Goal: Task Accomplishment & Management: Complete application form

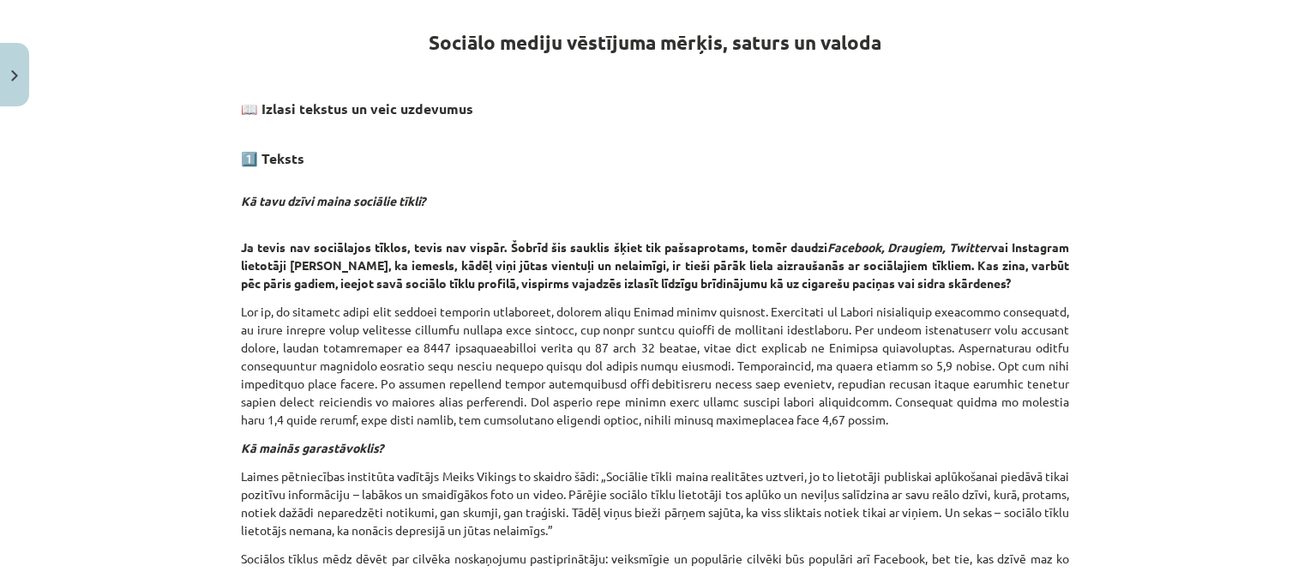
drag, startPoint x: 233, startPoint y: 195, endPoint x: 291, endPoint y: 190, distance: 57.6
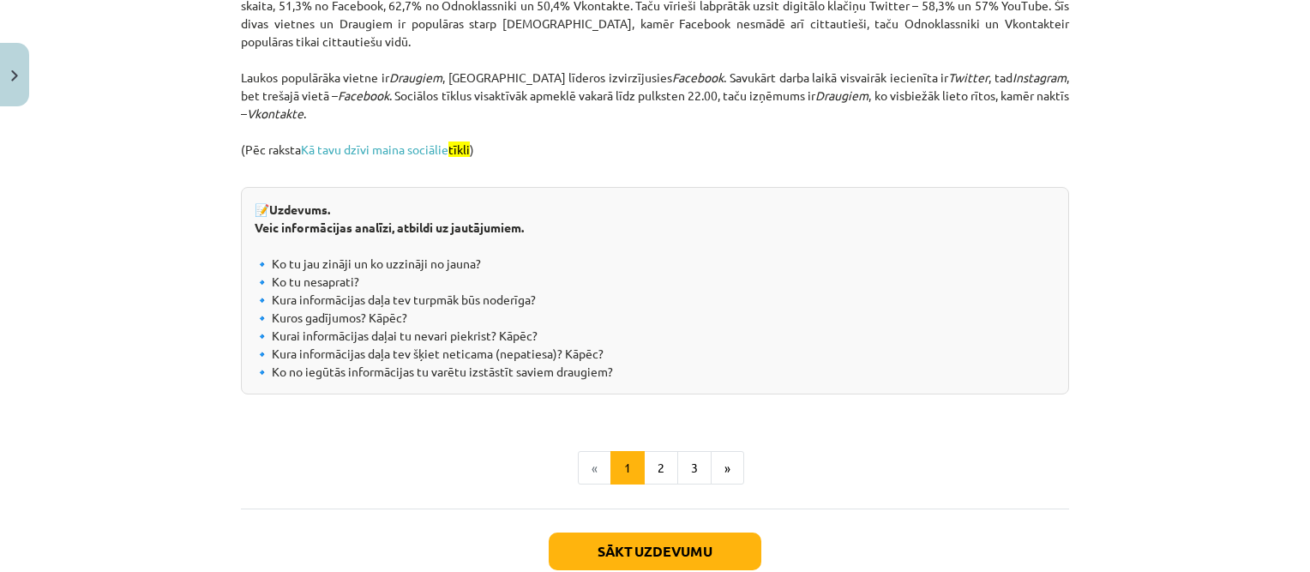
scroll to position [1849, 0]
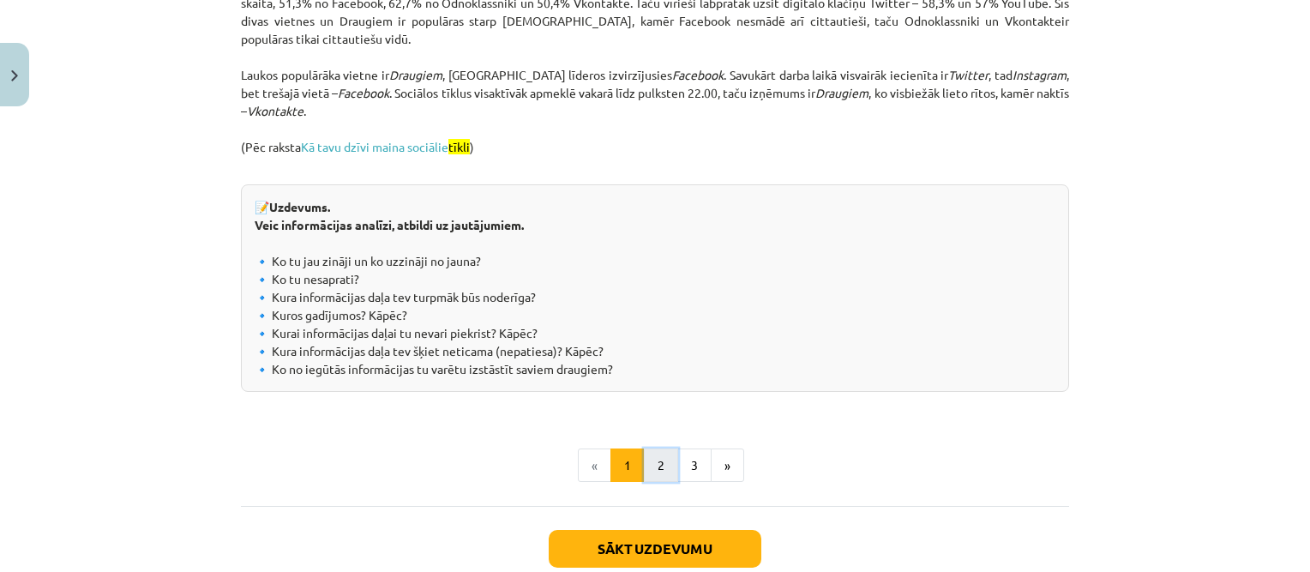
click at [657, 471] on button "2" at bounding box center [661, 465] width 34 height 34
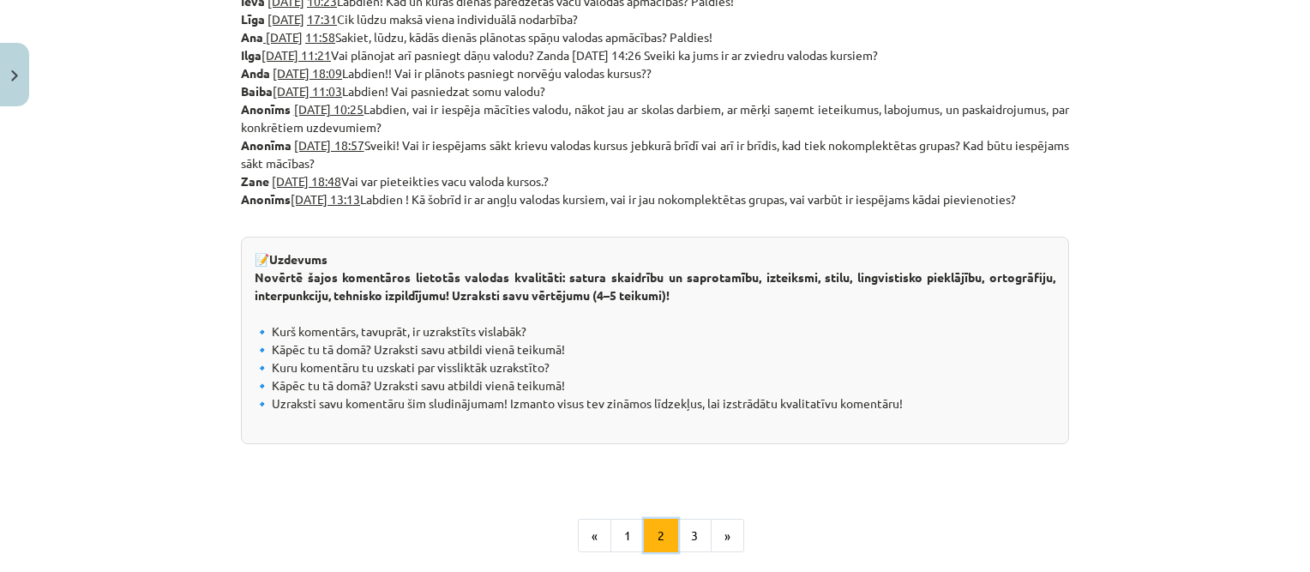
scroll to position [885, 0]
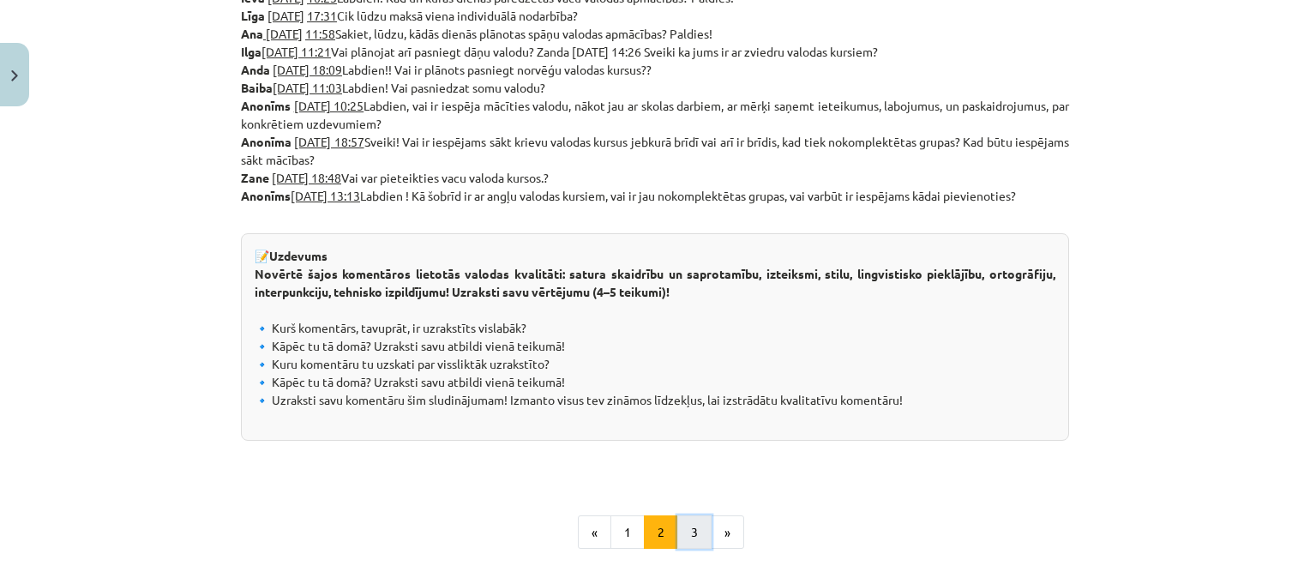
click at [678, 528] on button "3" at bounding box center [694, 532] width 34 height 34
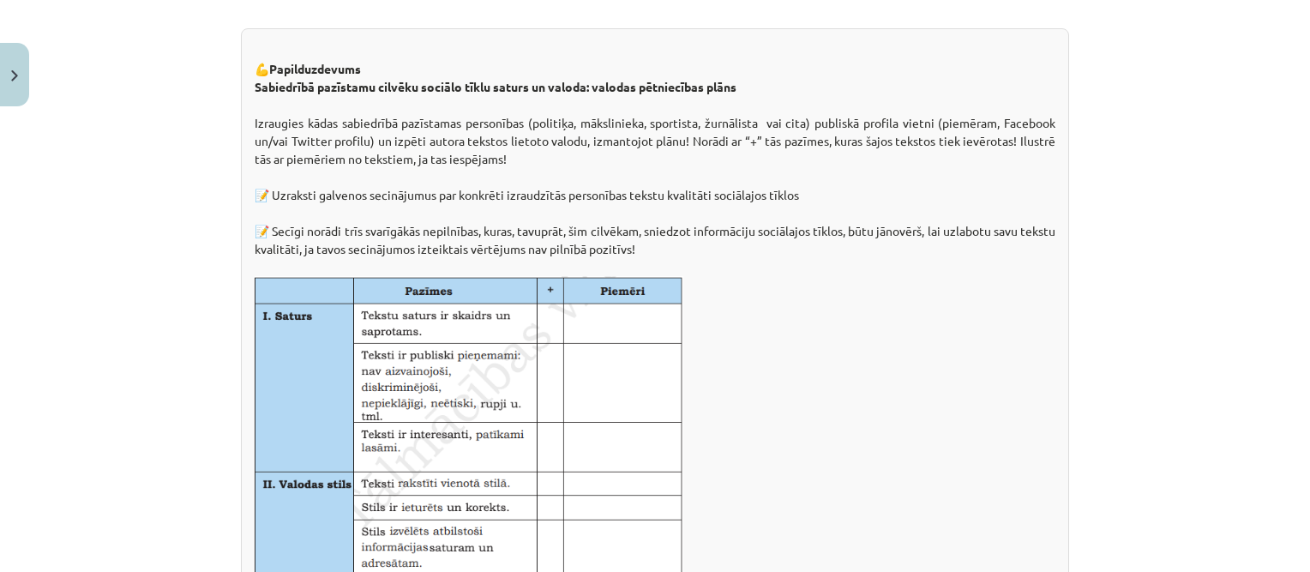
scroll to position [306, 0]
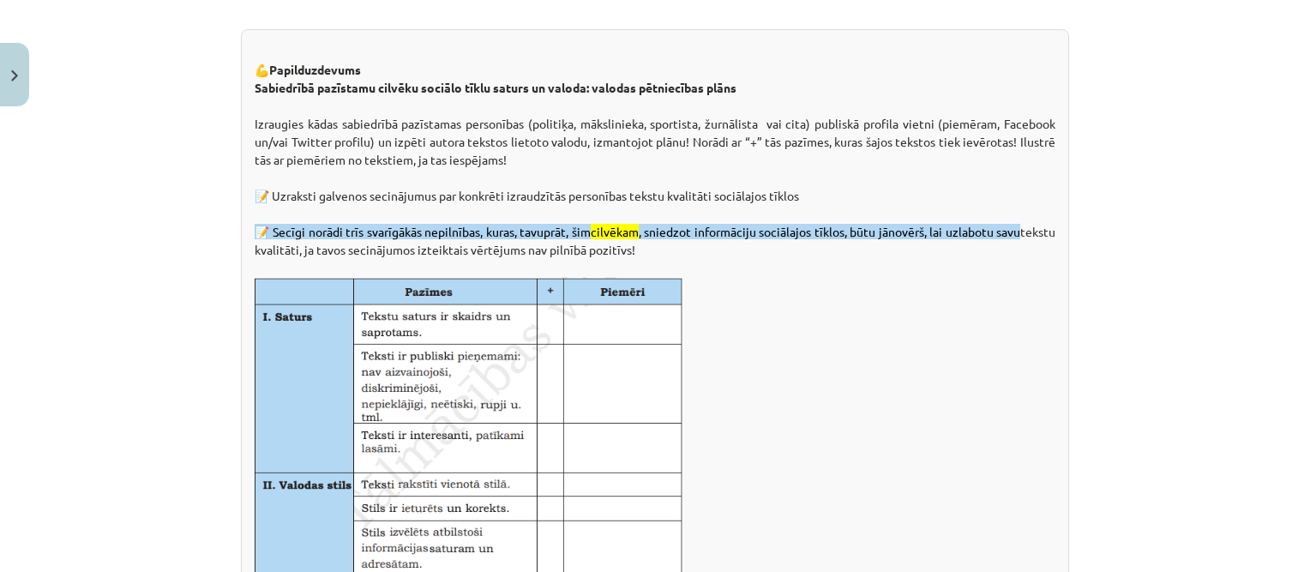
drag, startPoint x: 249, startPoint y: 123, endPoint x: 285, endPoint y: 123, distance: 36.0
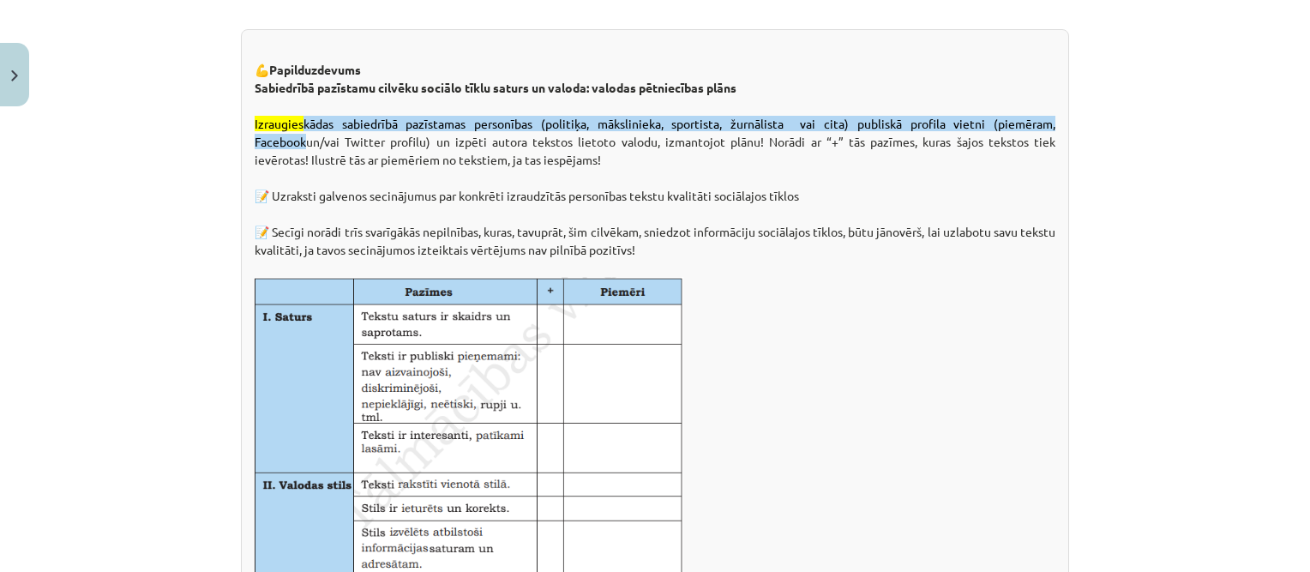
drag, startPoint x: 285, startPoint y: 123, endPoint x: 608, endPoint y: 162, distance: 326.3
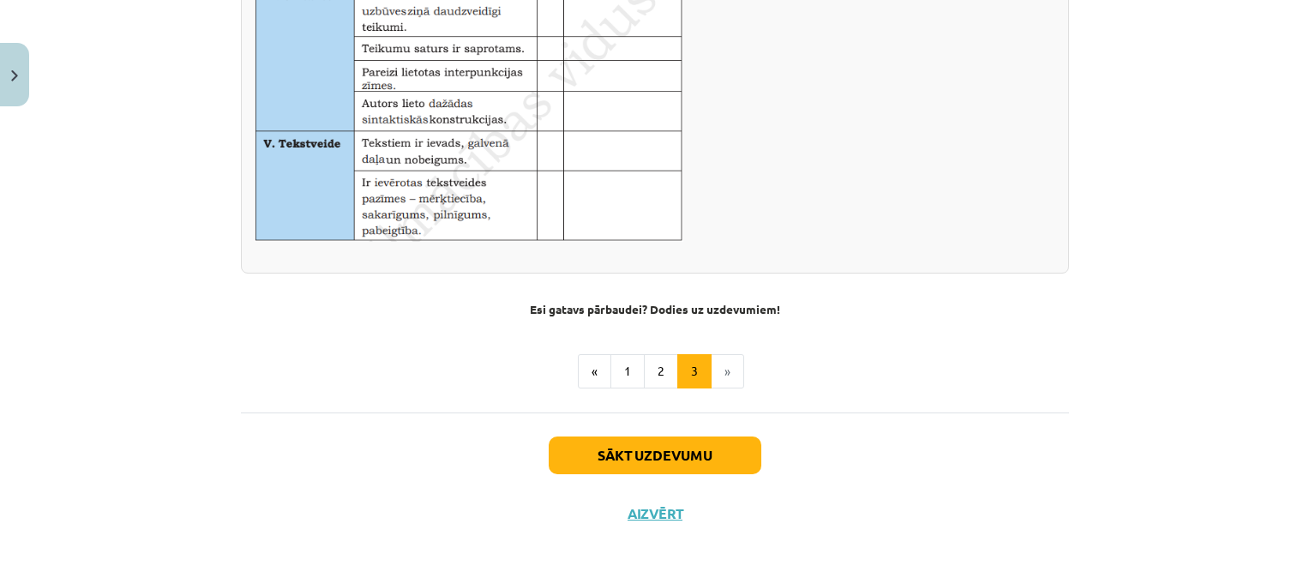
scroll to position [1205, 0]
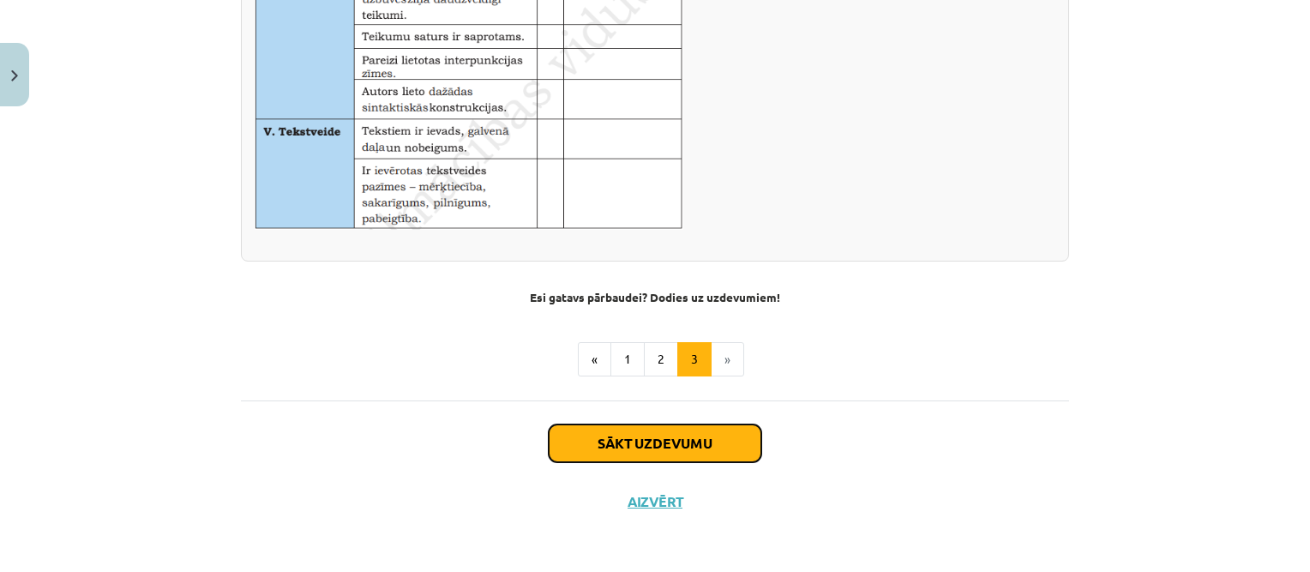
click at [656, 444] on button "Sākt uzdevumu" at bounding box center [654, 443] width 213 height 38
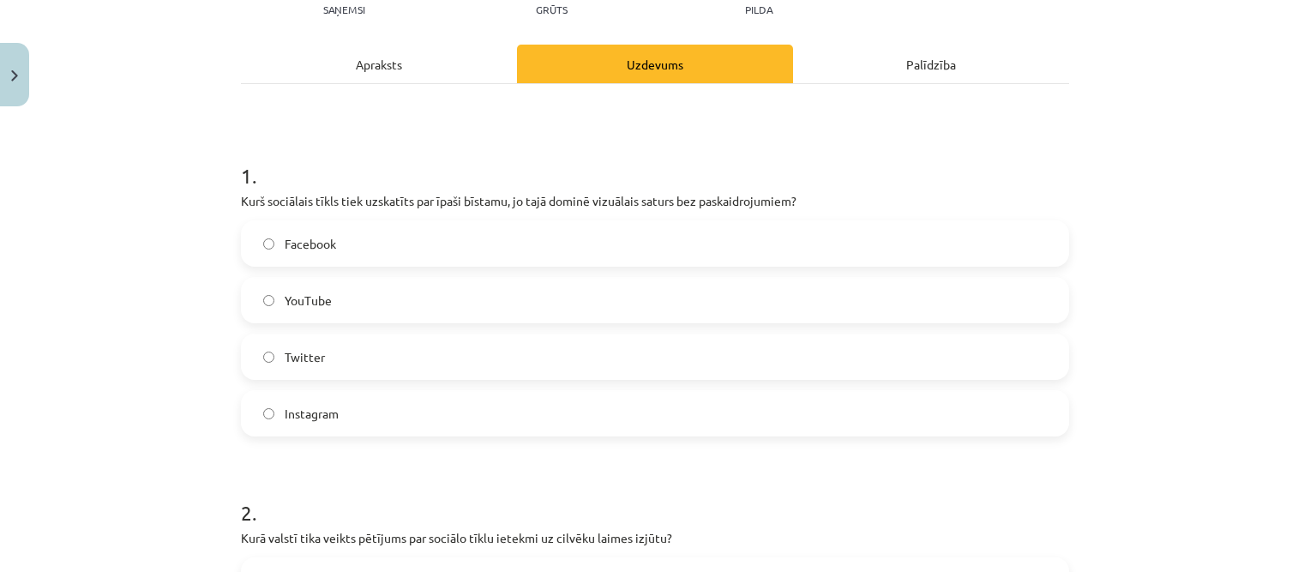
scroll to position [214, 0]
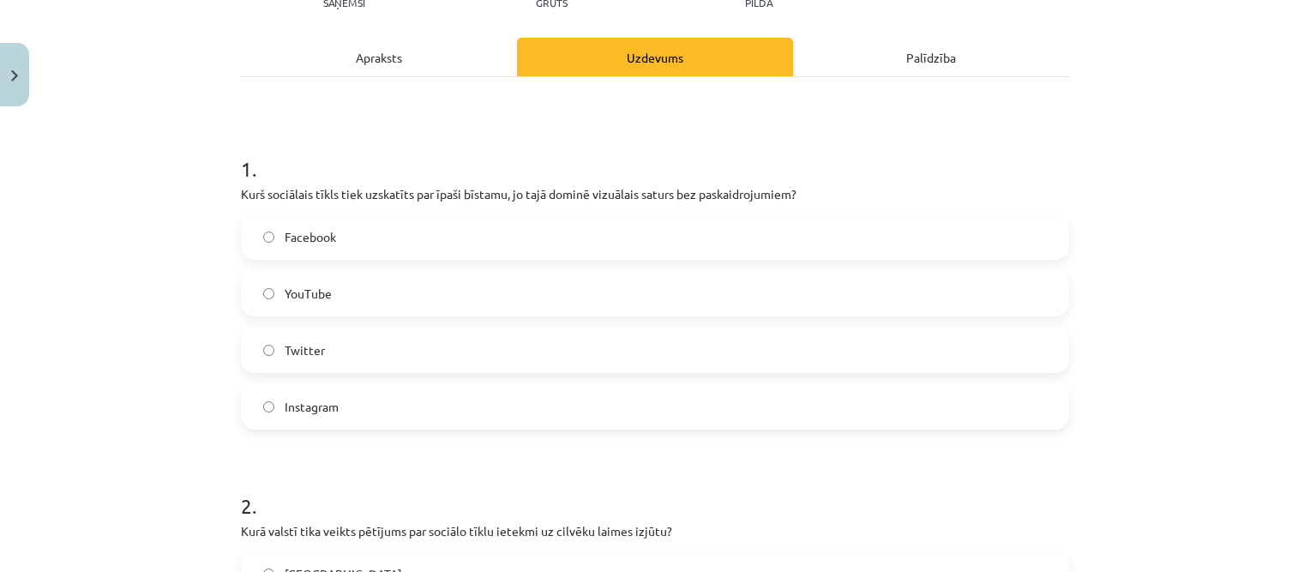
click at [317, 412] on span "Instagram" at bounding box center [312, 407] width 54 height 18
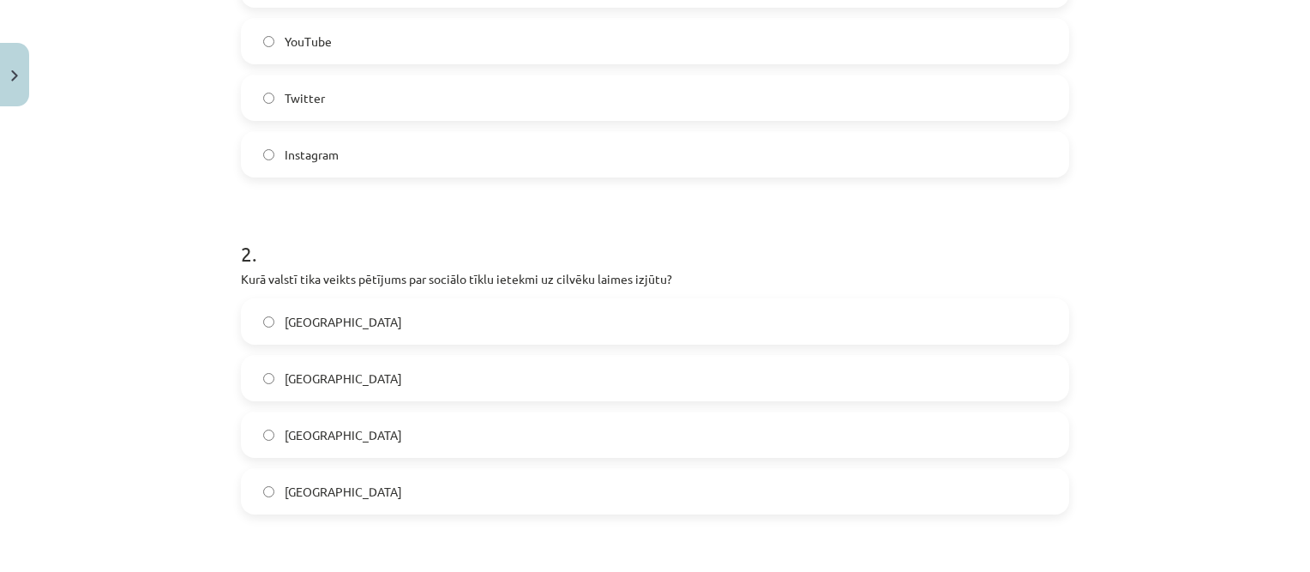
scroll to position [471, 0]
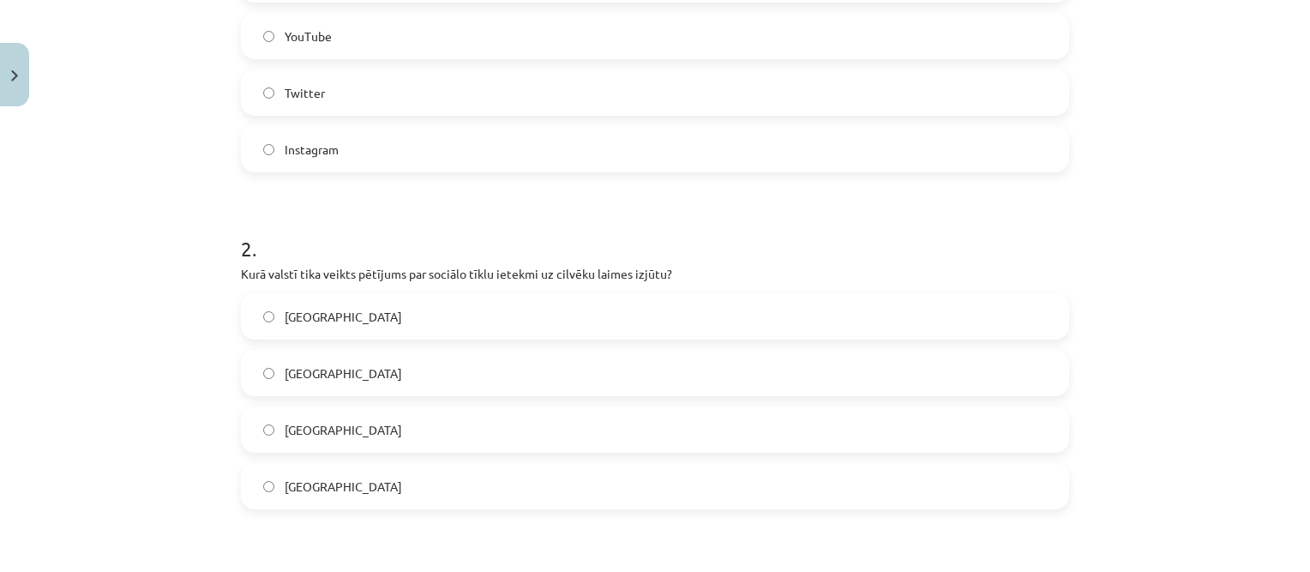
click at [363, 481] on label "[GEOGRAPHIC_DATA]" at bounding box center [655, 486] width 824 height 43
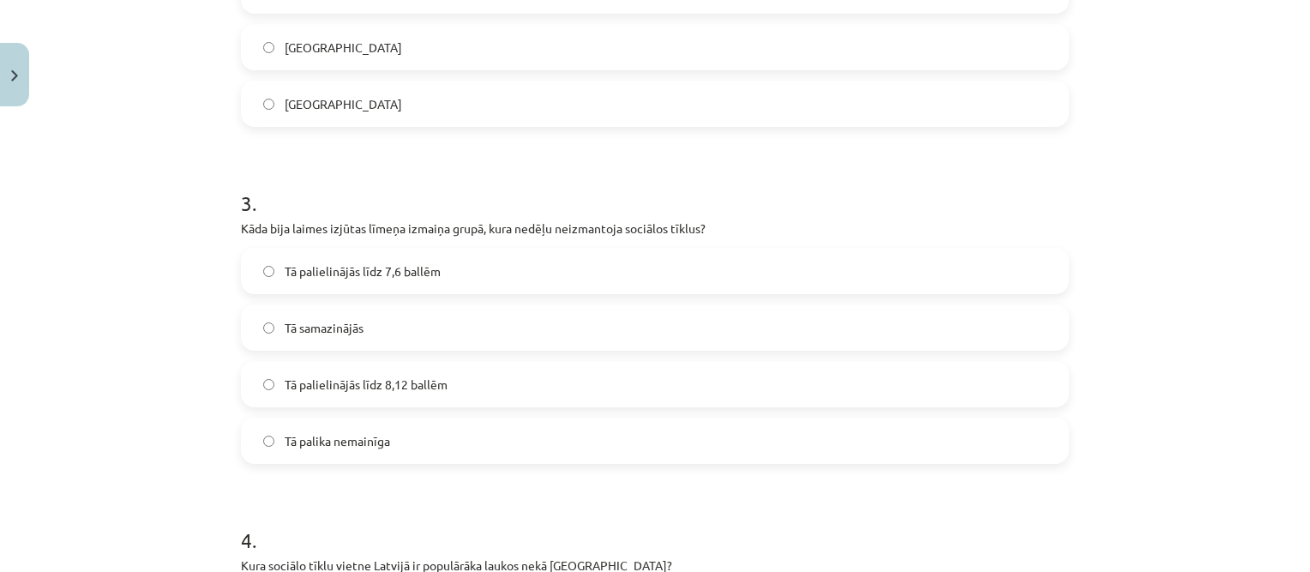
scroll to position [900, 0]
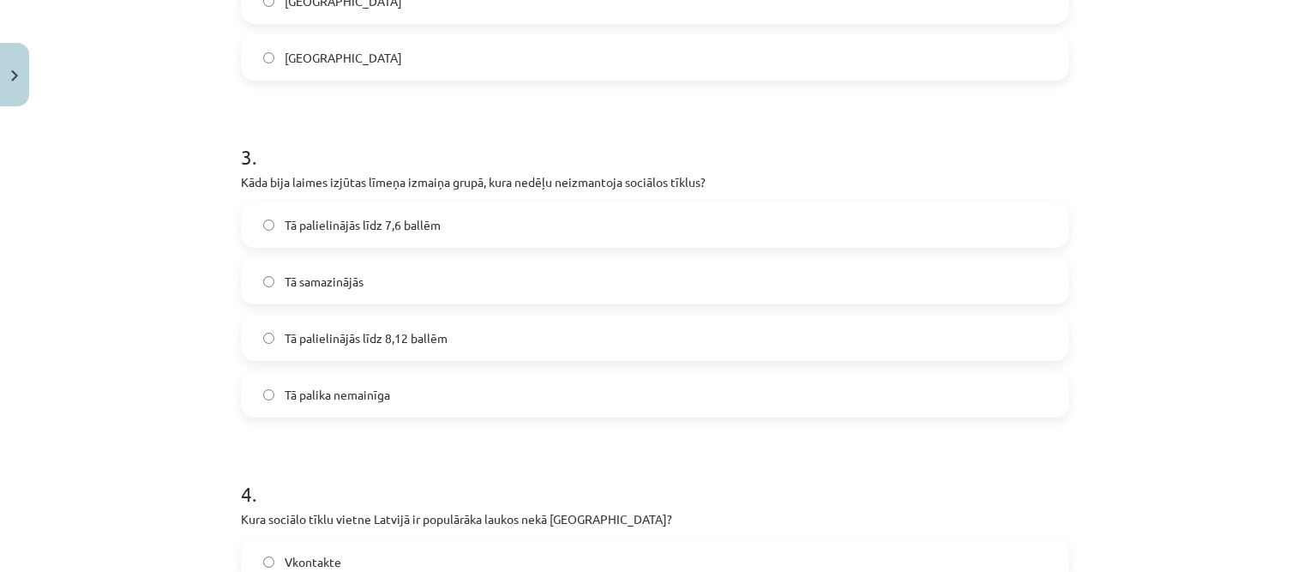
click at [434, 321] on label "Tā palielinājās līdz 8,12 ballēm" at bounding box center [655, 337] width 824 height 43
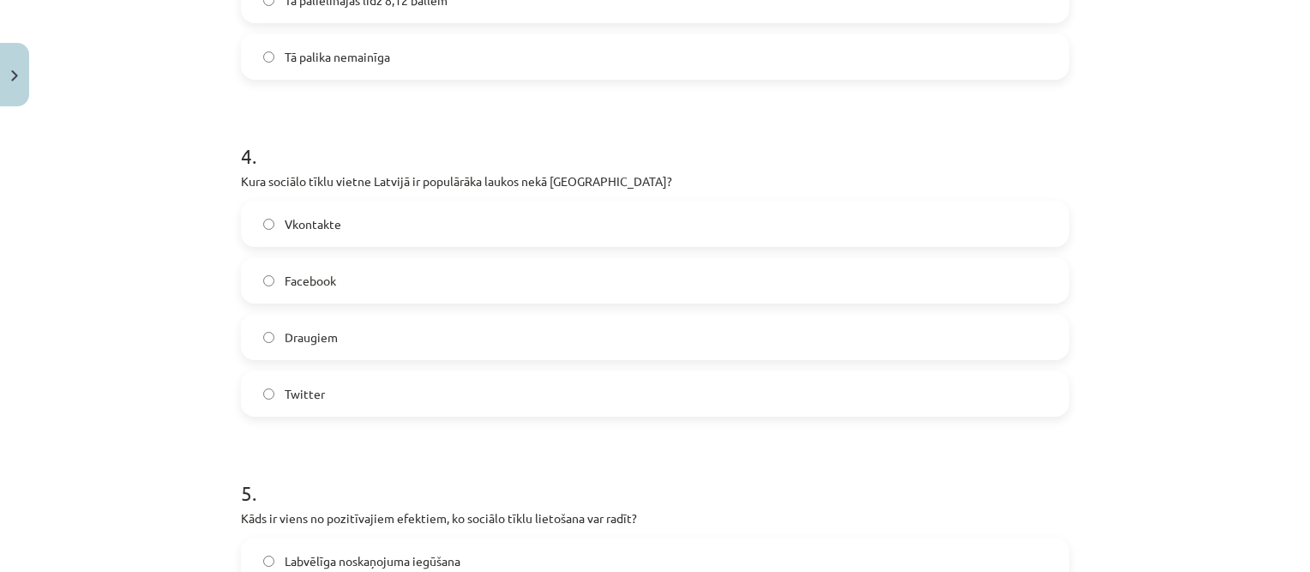
scroll to position [1243, 0]
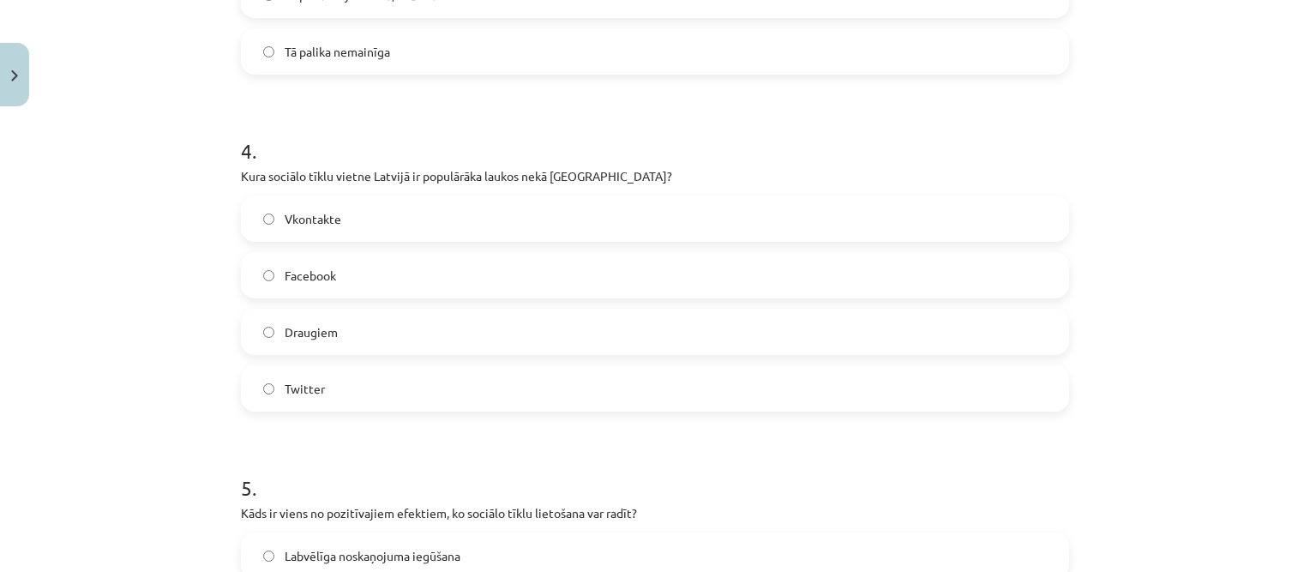
click at [399, 333] on label "Draugiem" at bounding box center [655, 331] width 824 height 43
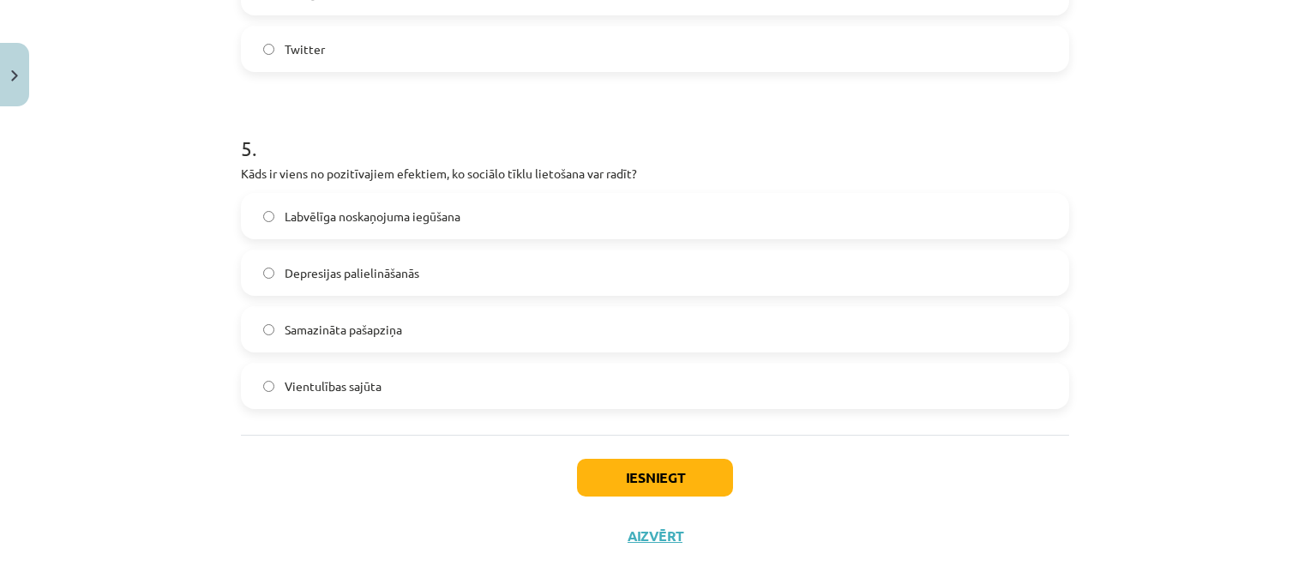
scroll to position [1585, 0]
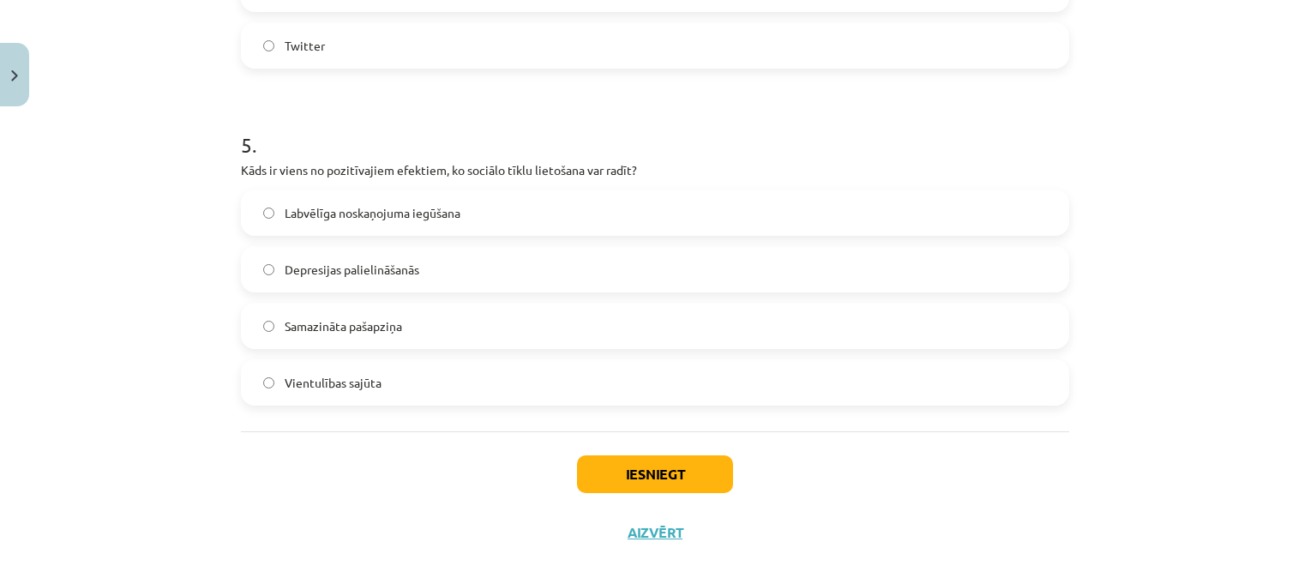
click at [466, 213] on label "Labvēlīga noskaņojuma iegūšana" at bounding box center [655, 212] width 824 height 43
click at [667, 471] on button "Iesniegt" at bounding box center [655, 474] width 156 height 38
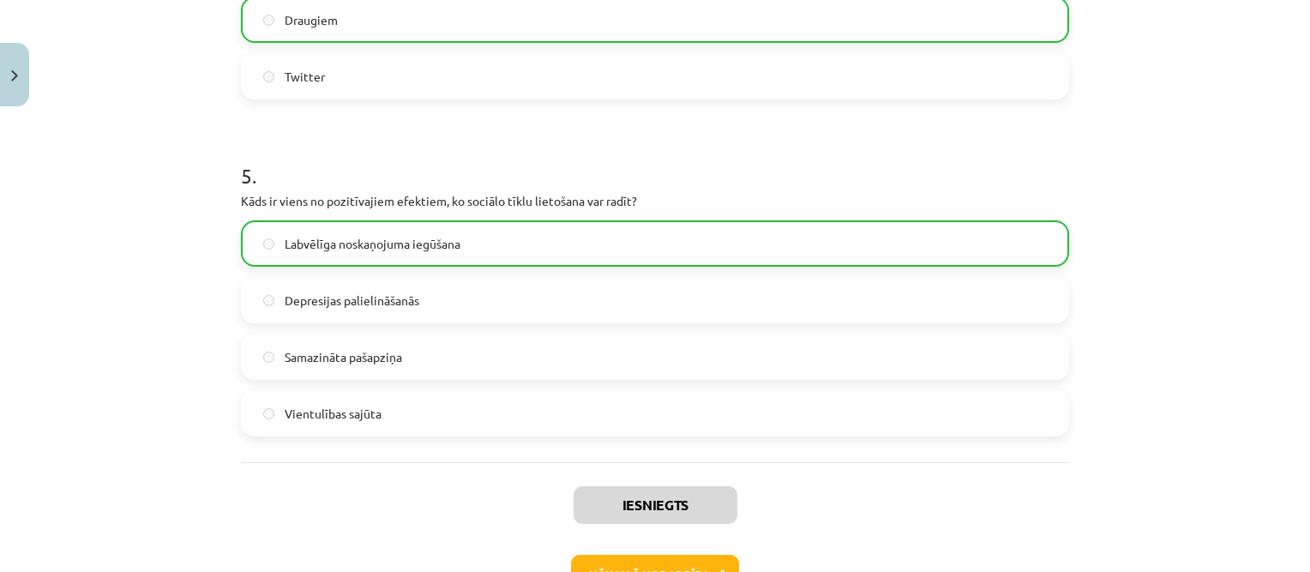
scroll to position [1671, 0]
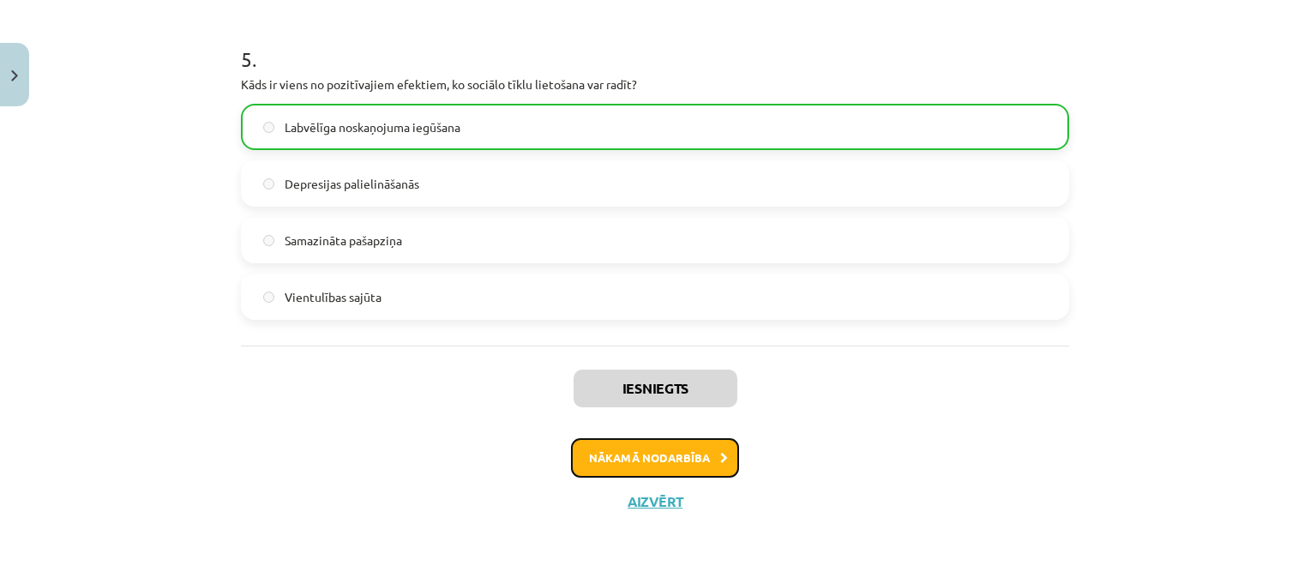
click at [693, 453] on button "Nākamā nodarbība" at bounding box center [655, 457] width 168 height 39
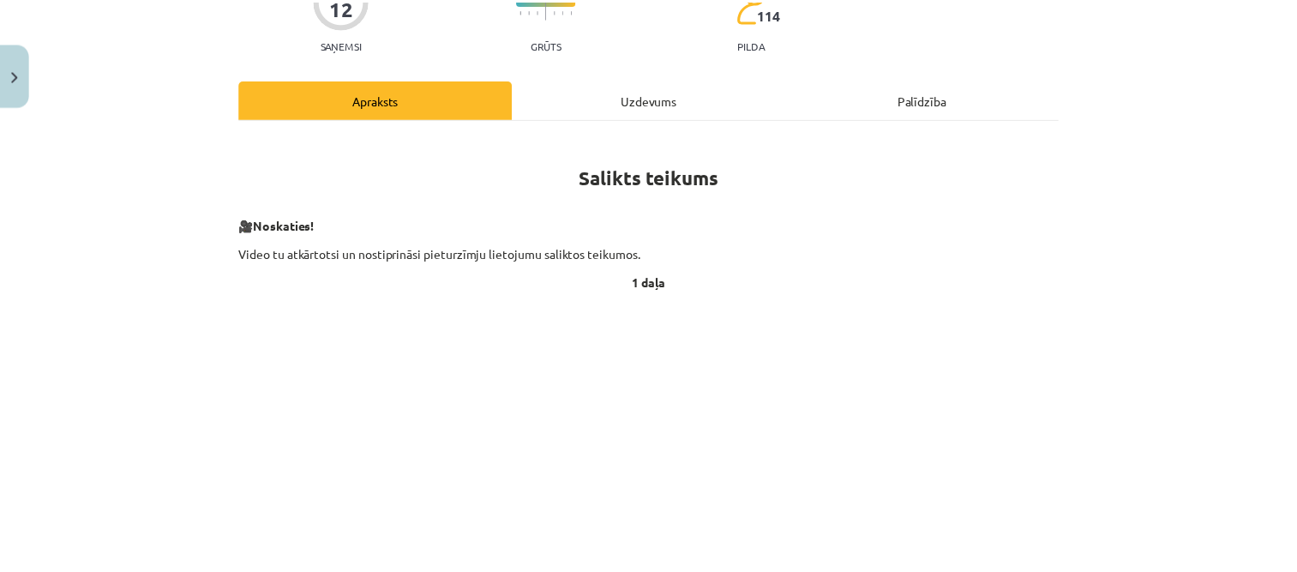
scroll to position [168, 0]
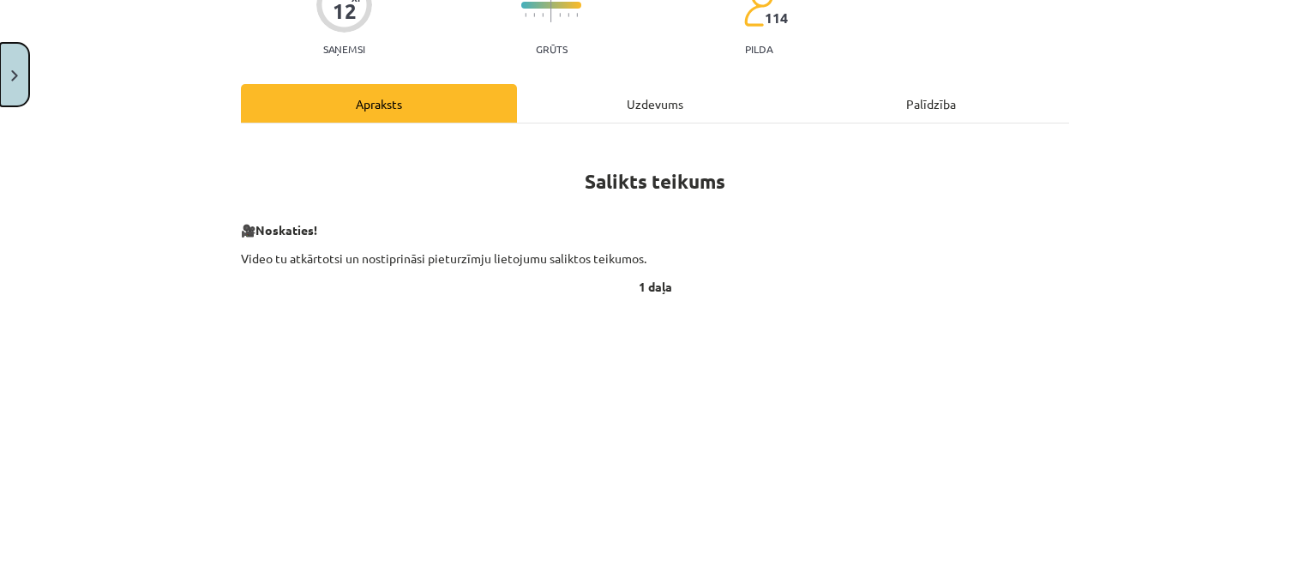
click at [15, 64] on button "Close" at bounding box center [14, 74] width 29 height 63
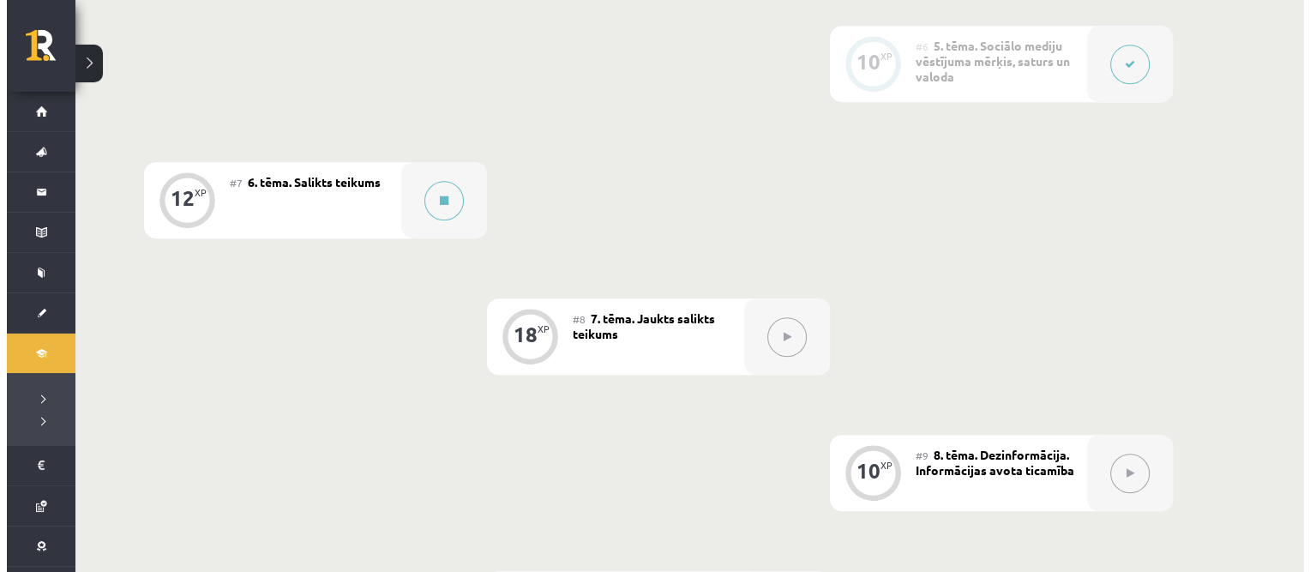
scroll to position [1114, 0]
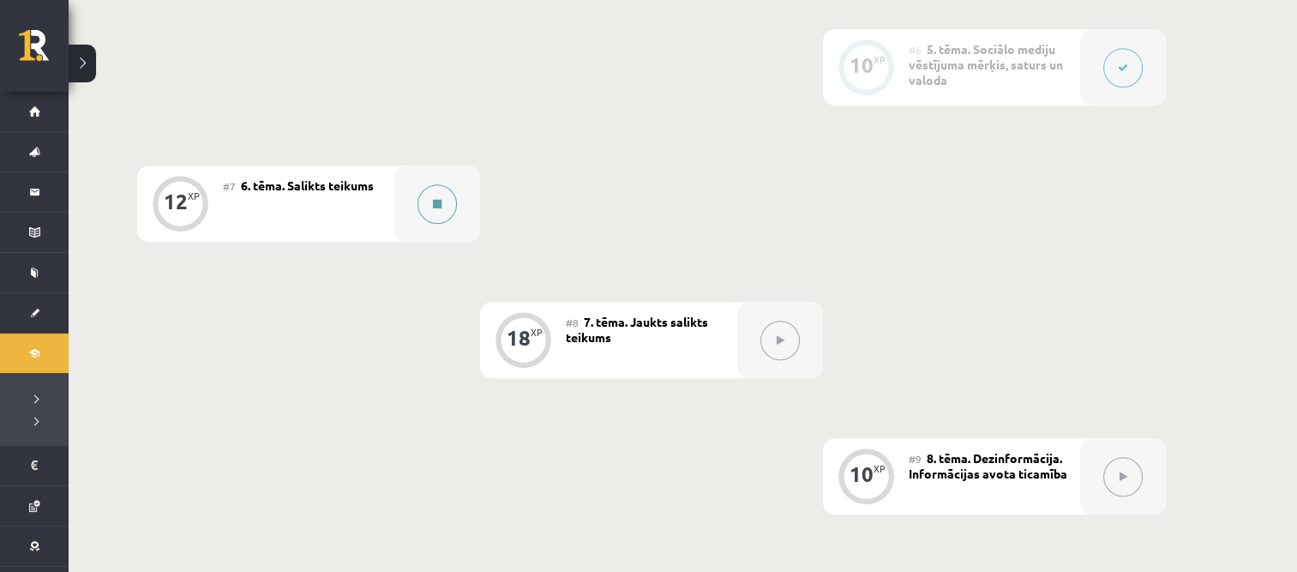
click at [423, 212] on button at bounding box center [436, 203] width 39 height 39
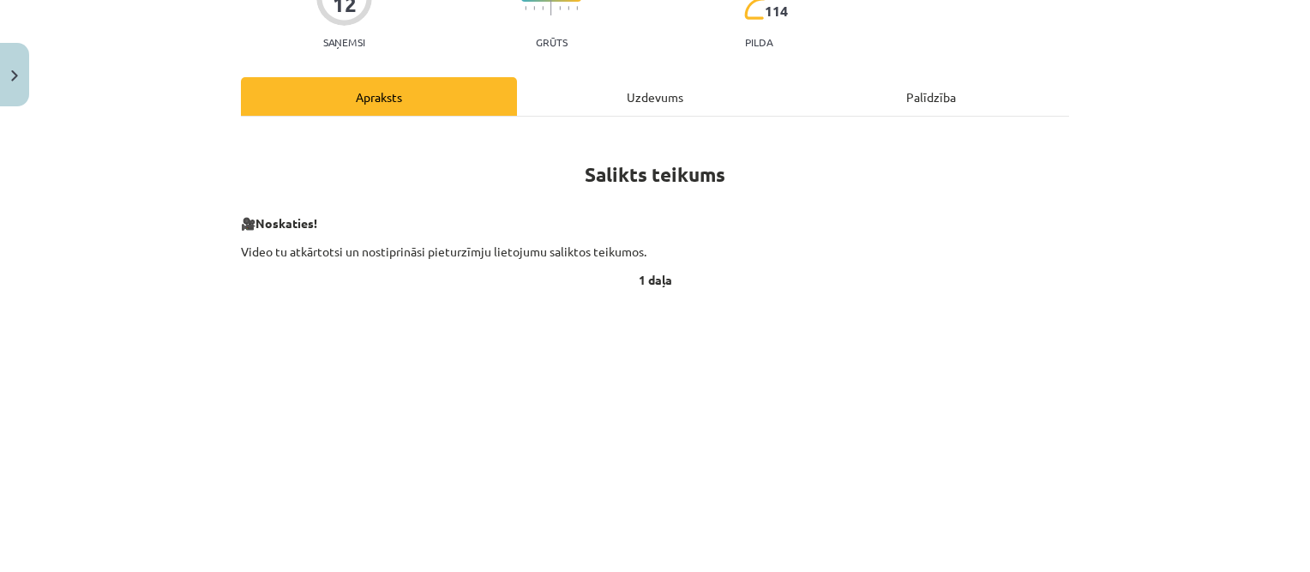
scroll to position [171, 0]
